Goal: Navigation & Orientation: Find specific page/section

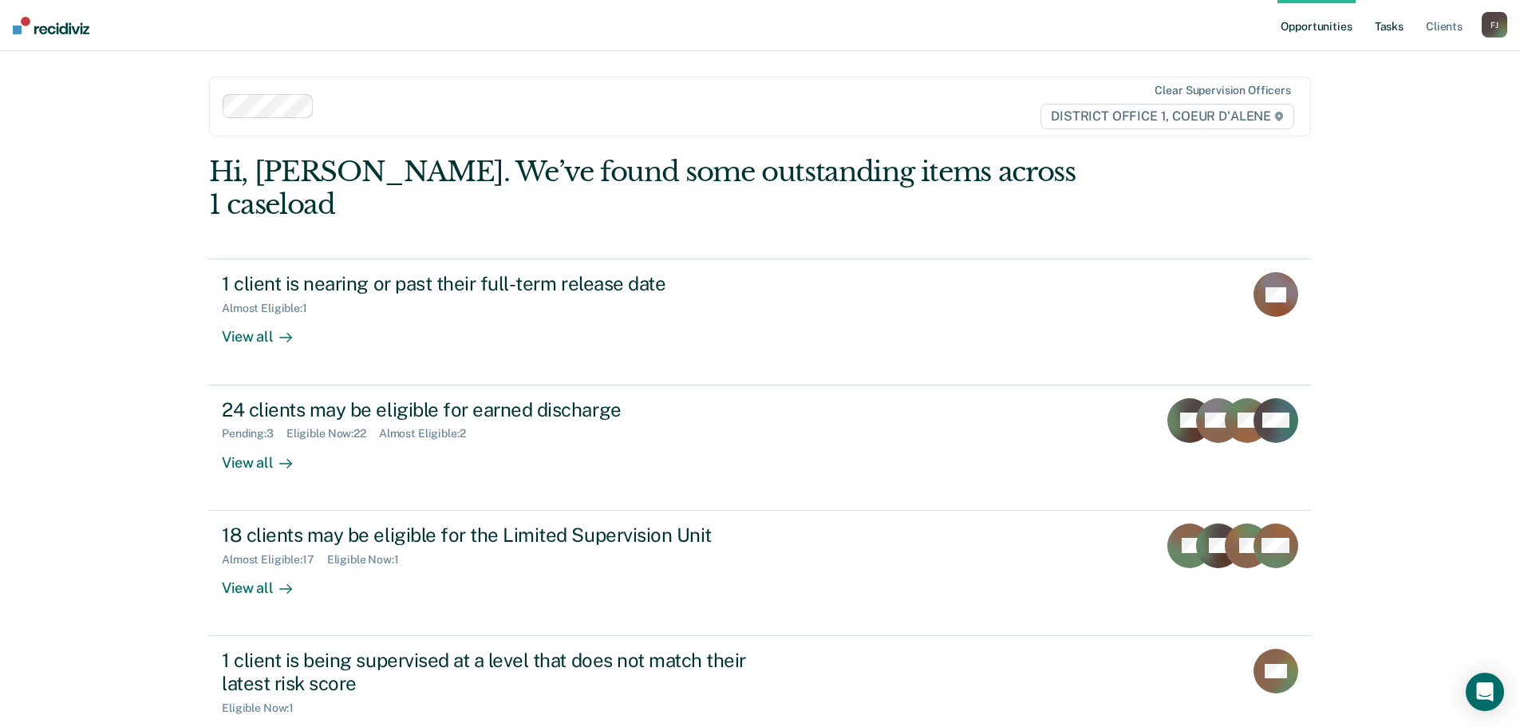
click at [1393, 30] on link "Tasks" at bounding box center [1389, 25] width 35 height 51
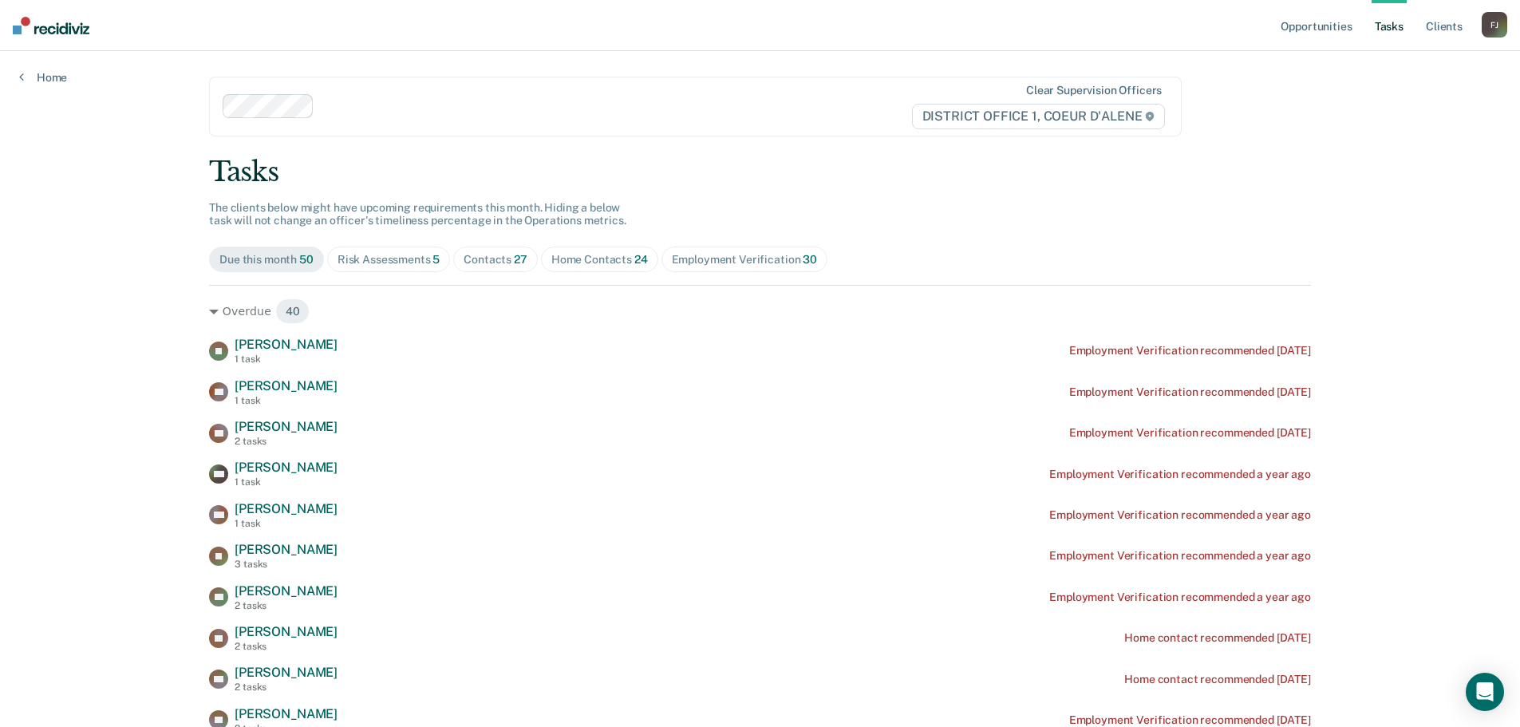
click at [468, 262] on div "Contacts 27" at bounding box center [496, 260] width 64 height 14
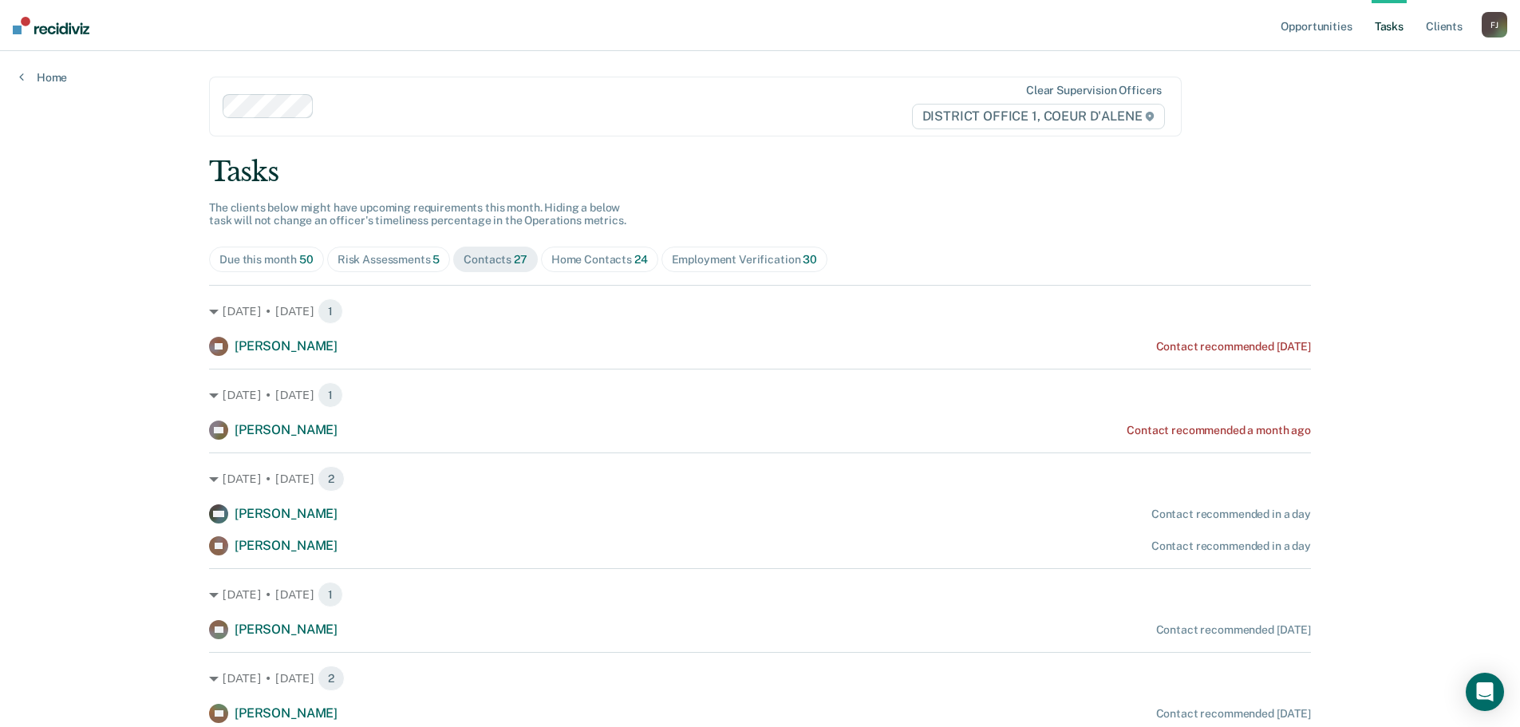
click at [396, 258] on div "Risk Assessments 5" at bounding box center [389, 260] width 103 height 14
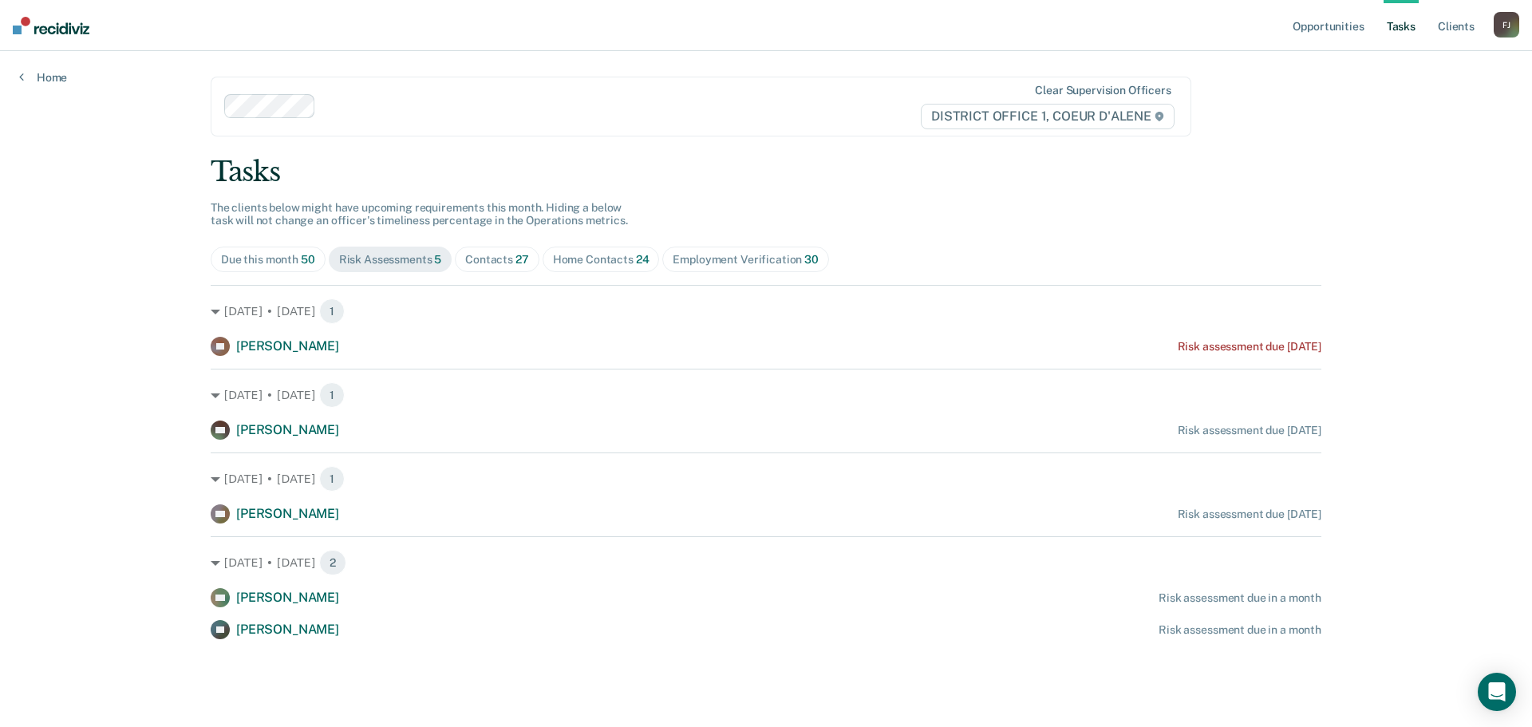
click at [582, 259] on div "Home Contacts 24" at bounding box center [601, 260] width 97 height 14
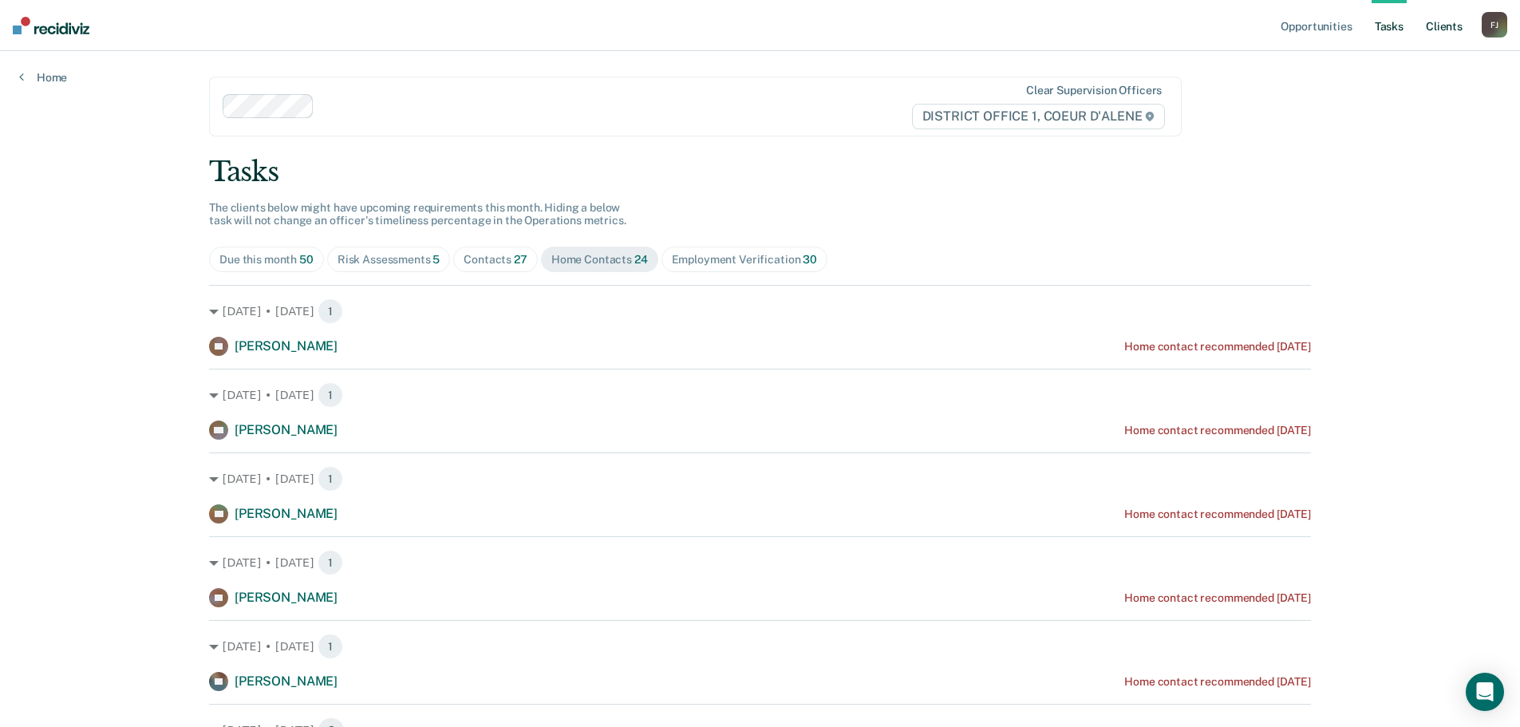
click at [1435, 16] on link "Client s" at bounding box center [1444, 25] width 43 height 51
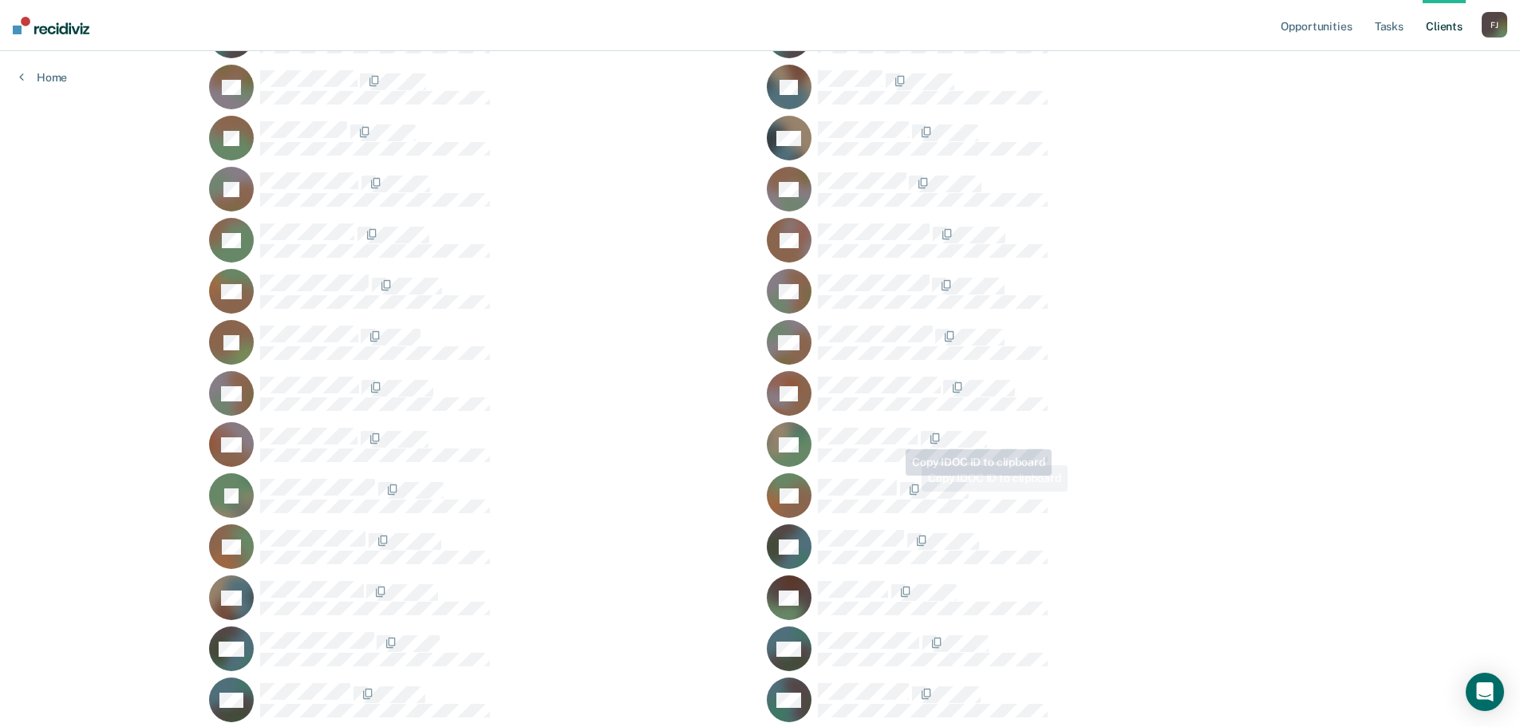
scroll to position [1702, 0]
